Goal: Transaction & Acquisition: Book appointment/travel/reservation

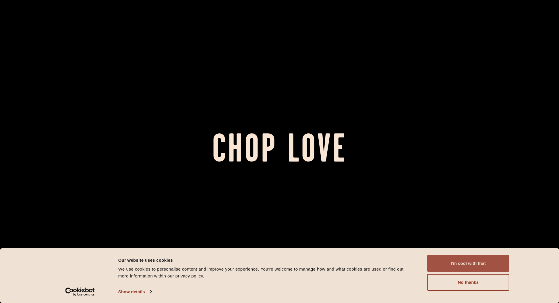
click at [463, 256] on button "I'm cool with that" at bounding box center [469, 263] width 82 height 17
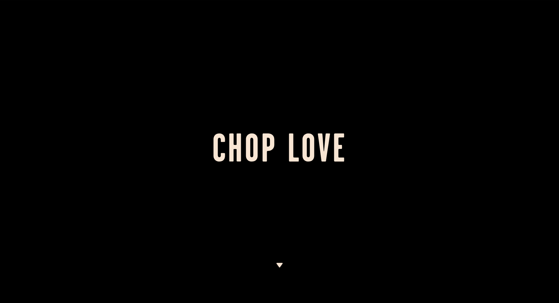
click at [257, 149] on h1 "Chop Love" at bounding box center [279, 152] width 559 height 32
click at [281, 266] on img at bounding box center [279, 265] width 7 height 5
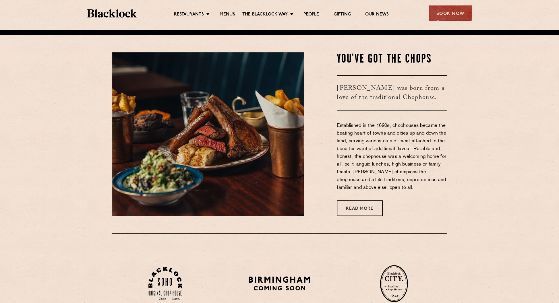
scroll to position [274, 0]
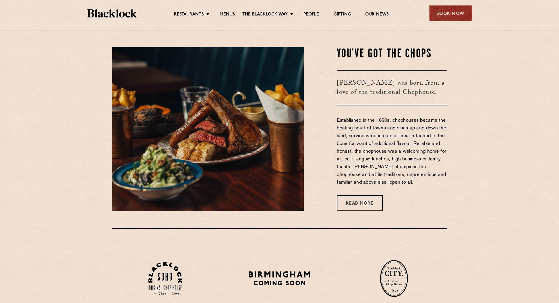
click at [452, 14] on div "Book Now" at bounding box center [450, 13] width 43 height 16
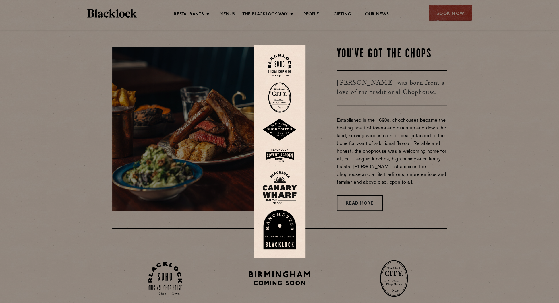
click at [291, 130] on img at bounding box center [280, 130] width 34 height 22
